Goal: Transaction & Acquisition: Purchase product/service

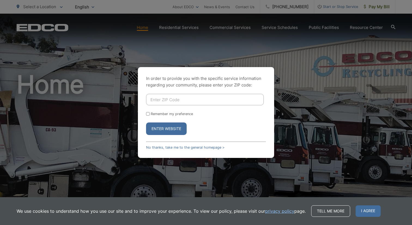
click at [159, 100] on input "Enter ZIP Code" at bounding box center [205, 99] width 118 height 11
type input "92064"
click at [168, 129] on button "Enter Website" at bounding box center [166, 128] width 41 height 13
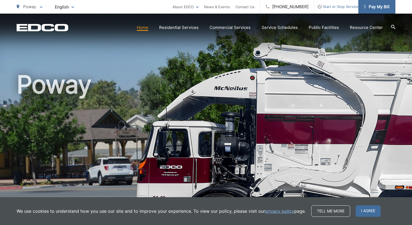
click at [381, 9] on span "Pay My Bill" at bounding box center [377, 7] width 26 height 7
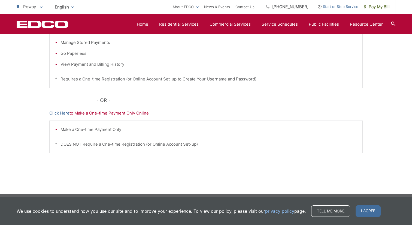
scroll to position [163, 0]
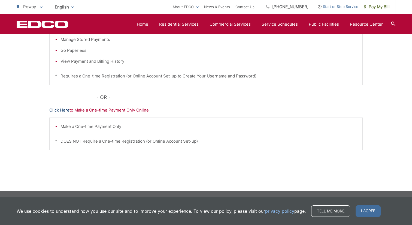
click at [61, 110] on link "Click Here" at bounding box center [59, 110] width 20 height 7
